Goal: Task Accomplishment & Management: Complete application form

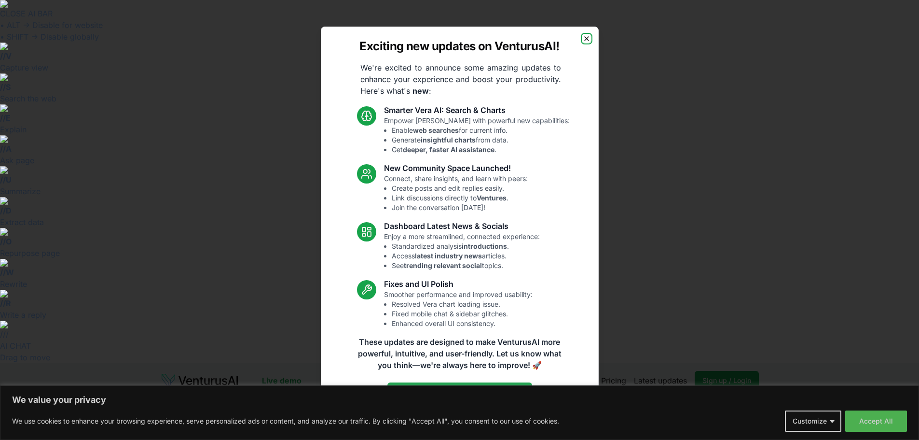
click at [589, 41] on icon "button" at bounding box center [587, 39] width 8 height 8
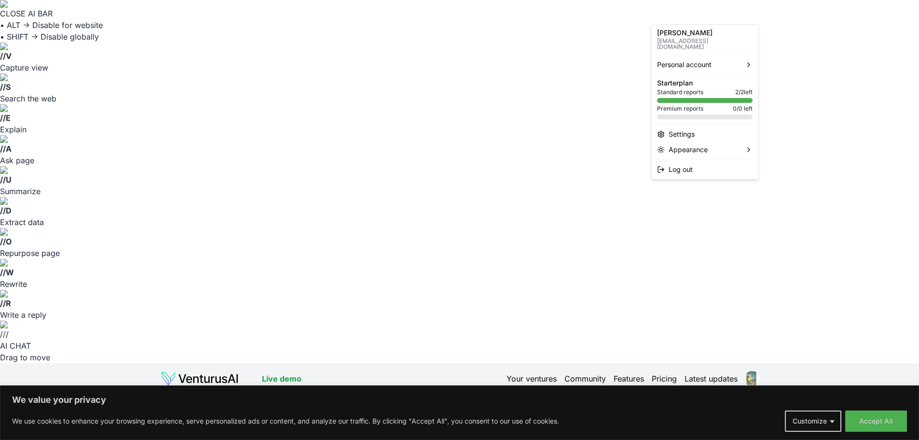
click at [753, 10] on html "CLOSE AI BAR • ALT → Disable for website • SHIFT → Disable globally // V Captur…" at bounding box center [459, 220] width 919 height 440
click at [689, 170] on div "Log out" at bounding box center [704, 169] width 103 height 15
